Goal: Task Accomplishment & Management: Complete application form

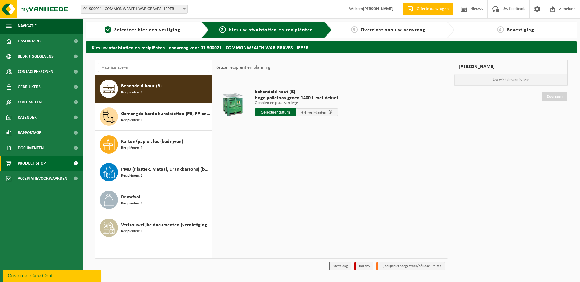
click at [38, 161] on span "Product Shop" at bounding box center [32, 163] width 28 height 15
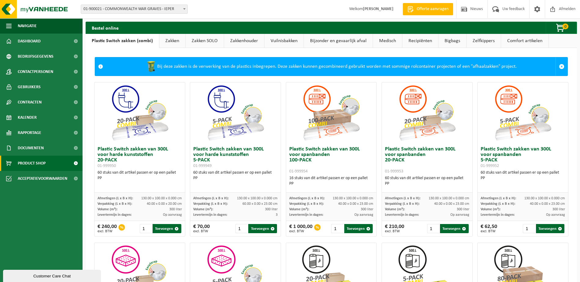
click at [286, 41] on link "Vuilnisbakken" at bounding box center [283, 41] width 39 height 14
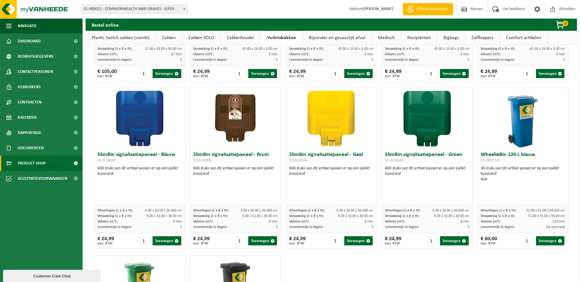
scroll to position [636, 0]
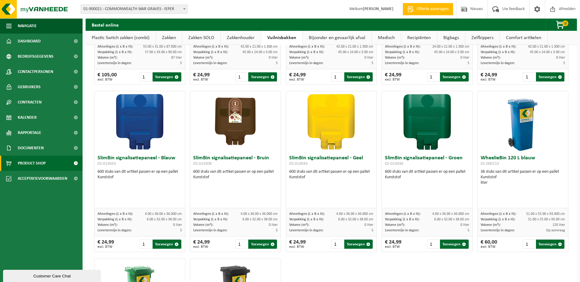
click at [420, 9] on span "Offerte aanvragen" at bounding box center [432, 9] width 35 height 6
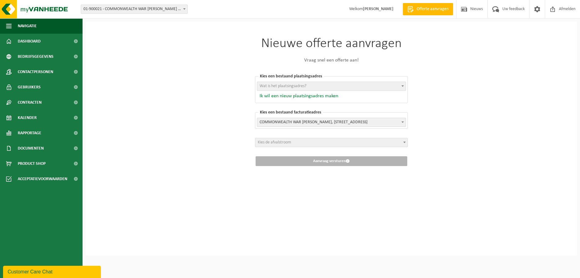
click at [332, 96] on button "Ik wil een nieuw plaatsingsadres maken" at bounding box center [297, 96] width 81 height 6
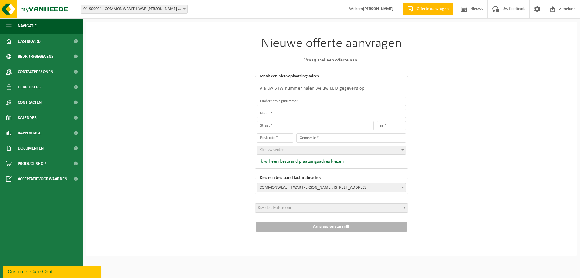
click at [406, 207] on span at bounding box center [404, 207] width 6 height 8
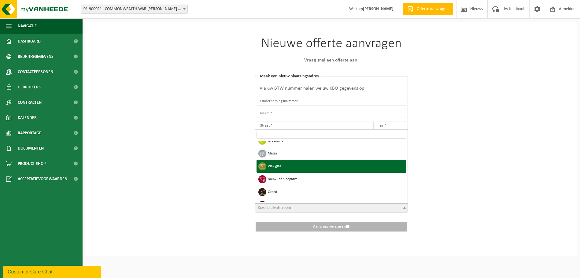
scroll to position [92, 0]
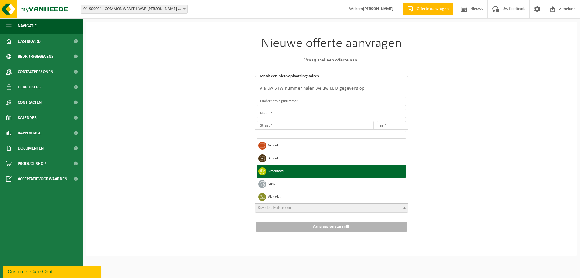
select select "8"
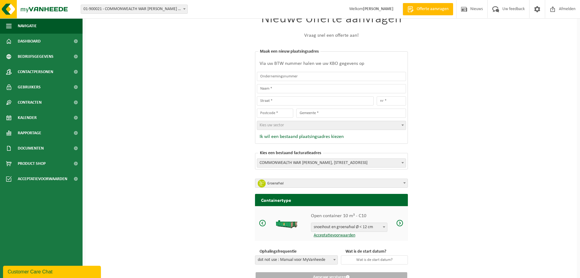
scroll to position [50, 0]
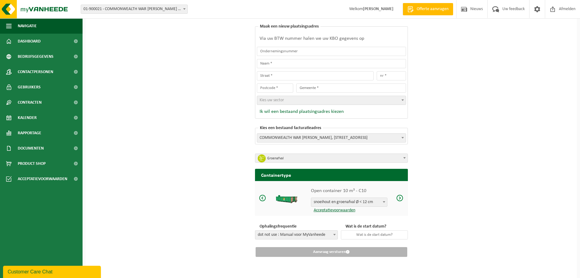
click at [386, 200] on span at bounding box center [384, 202] width 6 height 8
click at [402, 199] on span at bounding box center [399, 198] width 7 height 8
click at [400, 199] on span at bounding box center [399, 198] width 7 height 8
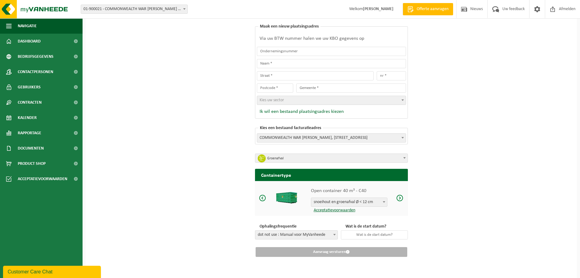
click at [400, 199] on span at bounding box center [399, 198] width 7 height 8
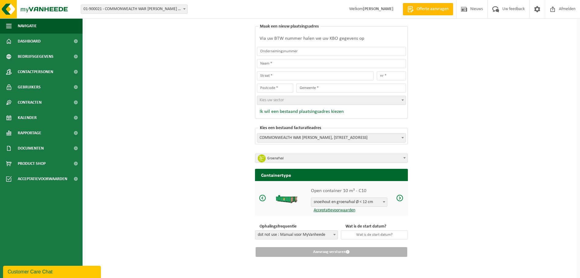
click at [403, 157] on span at bounding box center [404, 158] width 6 height 8
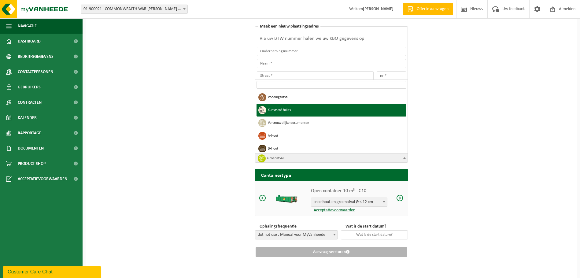
scroll to position [61, 0]
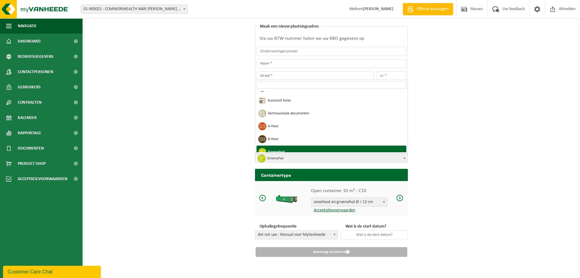
click at [348, 158] on span "Groenafval" at bounding box center [333, 158] width 133 height 9
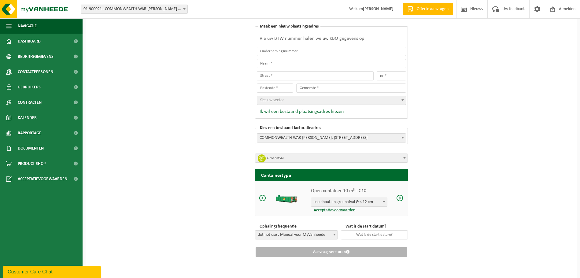
click at [406, 158] on span at bounding box center [404, 158] width 6 height 8
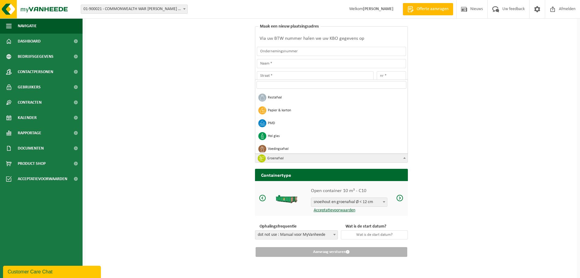
scroll to position [98, 0]
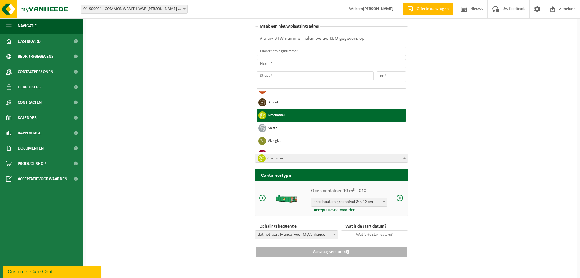
click at [405, 156] on span at bounding box center [404, 158] width 6 height 8
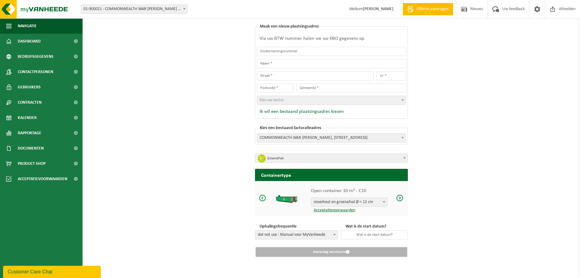
scroll to position [0, 0]
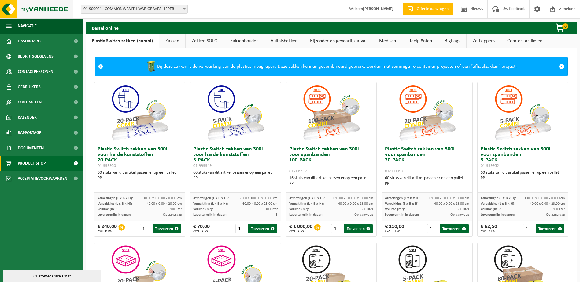
click at [8, 7] on img at bounding box center [36, 9] width 73 height 18
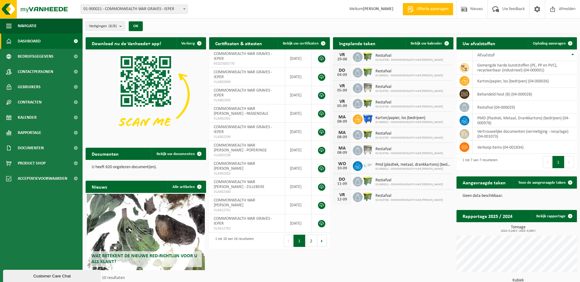
click at [423, 9] on span "Offerte aanvragen" at bounding box center [432, 9] width 35 height 6
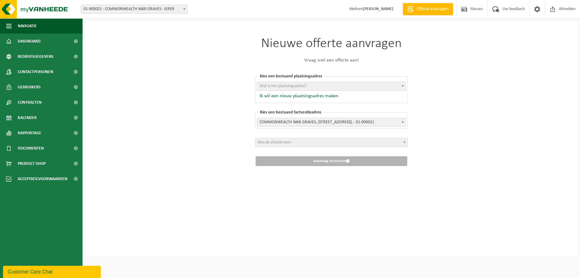
click at [401, 86] on b at bounding box center [402, 86] width 2 height 2
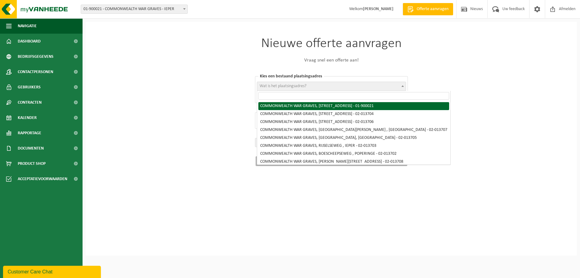
select select "974"
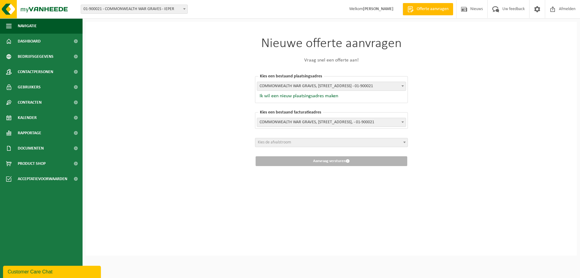
click at [404, 142] on b at bounding box center [404, 142] width 2 height 2
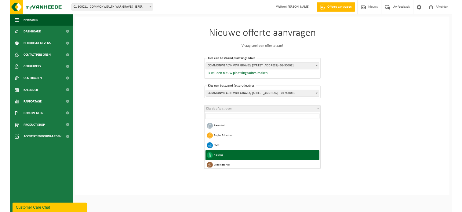
scroll to position [31, 0]
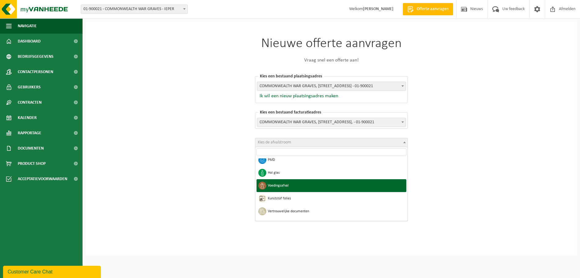
select select "10"
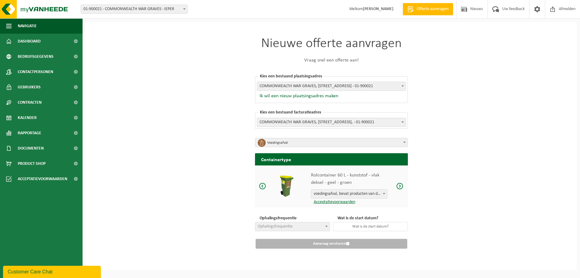
click at [383, 194] on b at bounding box center [384, 194] width 2 height 2
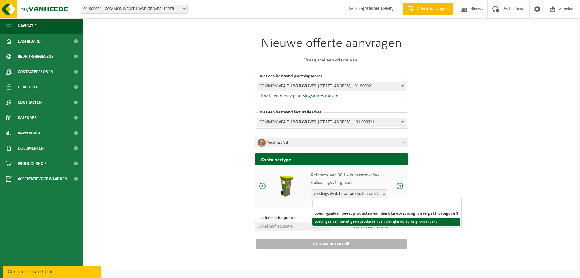
select select "128"
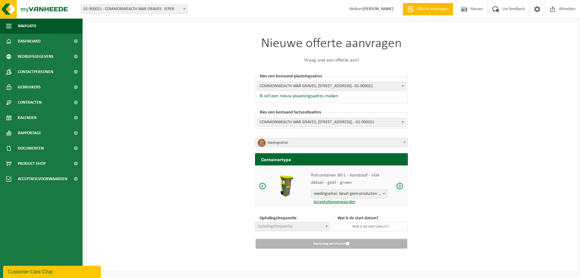
click at [400, 187] on span at bounding box center [399, 186] width 7 height 8
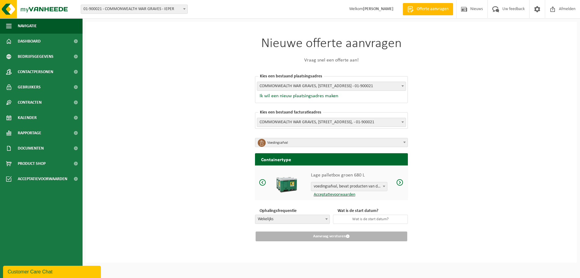
click at [400, 187] on div "Lage palletbox groen 680 L voedingsafval, bevat producten van dierlijke oorspro…" at bounding box center [331, 182] width 153 height 35
click at [263, 181] on span at bounding box center [262, 182] width 7 height 8
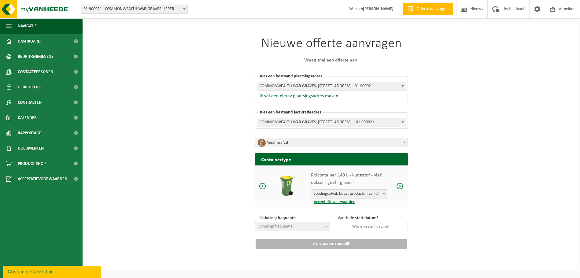
click at [263, 181] on div "Rolcontainer 140 L - kunststof - vlak deksel - geel - groen voedingsafval, beva…" at bounding box center [331, 186] width 153 height 42
click at [262, 186] on span at bounding box center [262, 186] width 7 height 8
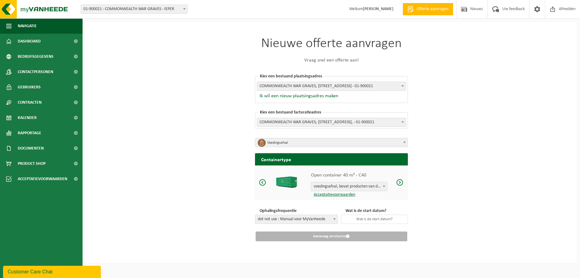
click at [398, 183] on span at bounding box center [399, 182] width 7 height 8
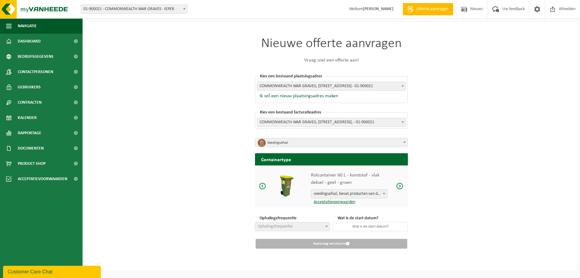
click at [383, 193] on b at bounding box center [384, 194] width 2 height 2
click at [261, 186] on span at bounding box center [262, 186] width 7 height 8
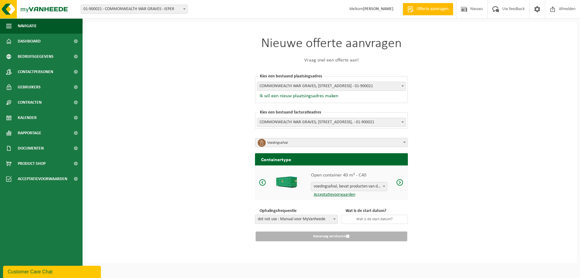
click at [400, 182] on span at bounding box center [399, 182] width 7 height 8
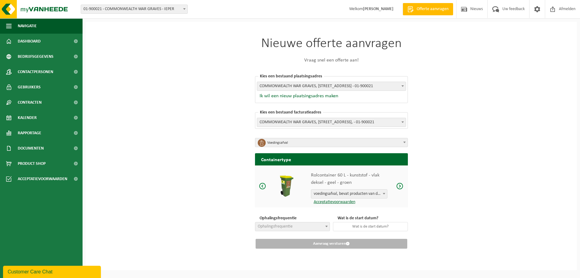
click at [400, 182] on div "Rolcontainer 60 L - kunststof - vlak deksel - geel - groen voedingsafval, bevat…" at bounding box center [331, 186] width 153 height 42
click at [400, 187] on span at bounding box center [399, 186] width 7 height 8
click at [263, 187] on span at bounding box center [262, 186] width 7 height 8
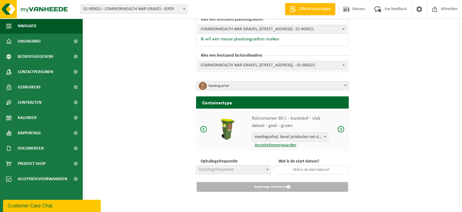
scroll to position [57, 0]
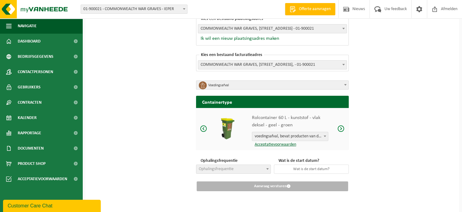
click at [267, 168] on b at bounding box center [267, 169] width 2 height 2
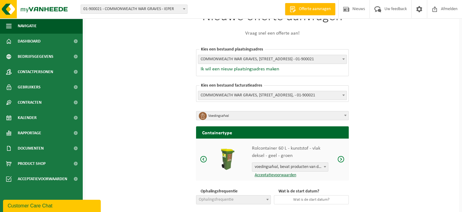
click at [346, 115] on b at bounding box center [345, 116] width 2 height 2
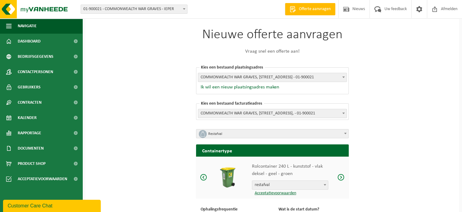
scroll to position [39, 0]
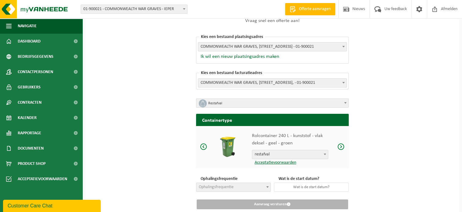
click at [204, 147] on span at bounding box center [203, 147] width 7 height 8
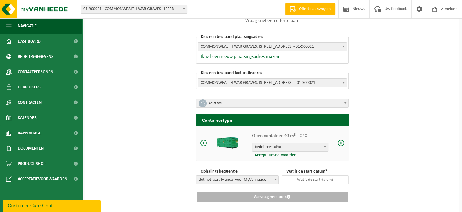
click at [341, 142] on span at bounding box center [340, 143] width 7 height 8
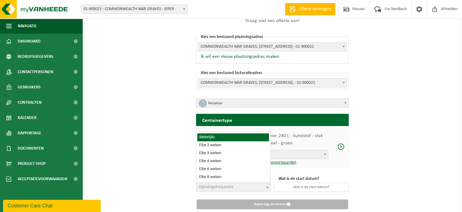
click at [267, 185] on span at bounding box center [268, 187] width 6 height 8
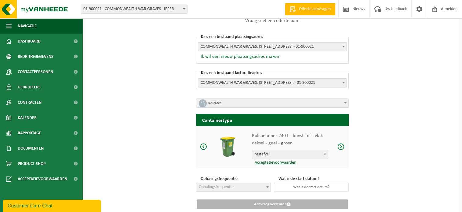
click at [340, 147] on span at bounding box center [340, 147] width 7 height 8
click at [205, 148] on span at bounding box center [203, 147] width 7 height 8
click at [344, 103] on span at bounding box center [346, 103] width 6 height 8
click at [203, 147] on span at bounding box center [203, 147] width 7 height 8
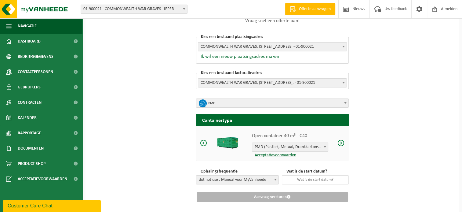
click at [340, 141] on span at bounding box center [340, 143] width 7 height 8
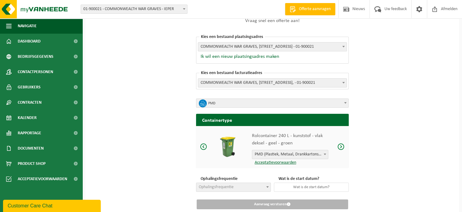
click at [325, 153] on b at bounding box center [325, 154] width 2 height 2
click at [340, 146] on span at bounding box center [340, 147] width 7 height 8
click at [203, 144] on span at bounding box center [203, 147] width 7 height 8
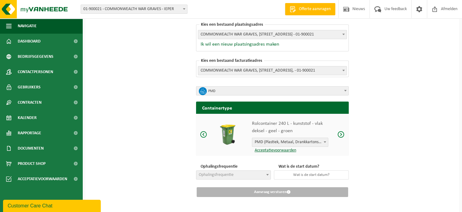
scroll to position [57, 0]
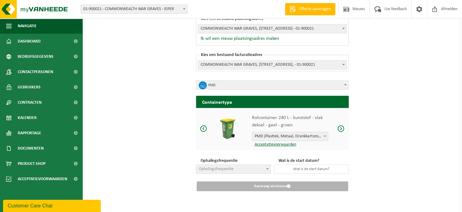
click at [266, 168] on b at bounding box center [267, 169] width 2 height 2
click at [324, 137] on span at bounding box center [325, 136] width 6 height 8
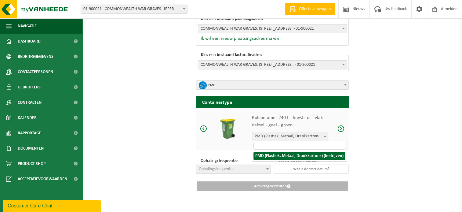
click at [324, 137] on span at bounding box center [325, 136] width 6 height 8
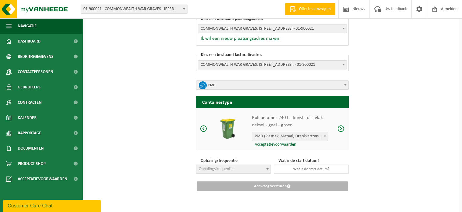
click at [346, 84] on b at bounding box center [345, 85] width 2 height 2
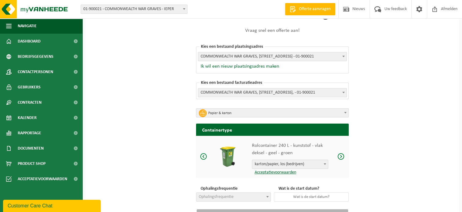
scroll to position [39, 0]
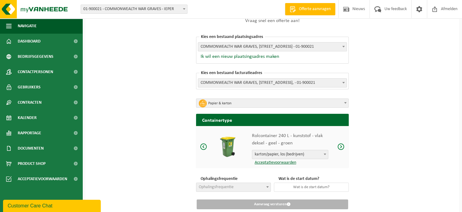
click at [346, 102] on b at bounding box center [345, 103] width 2 height 2
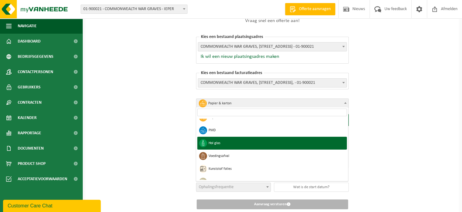
scroll to position [24, 0]
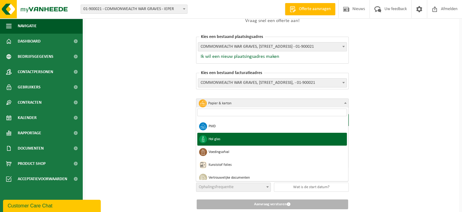
select select "7"
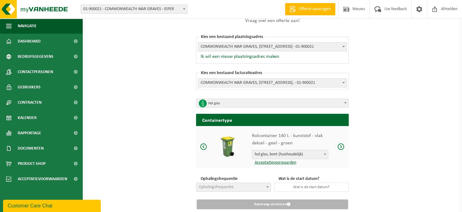
scroll to position [9, 0]
